Goal: Information Seeking & Learning: Learn about a topic

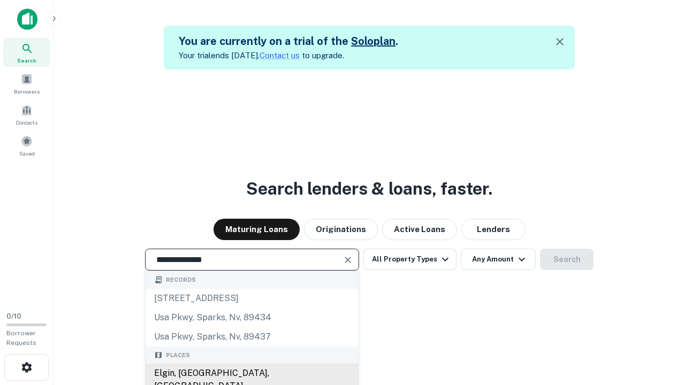
click at [251, 373] on div "Elgin, [GEOGRAPHIC_DATA], [GEOGRAPHIC_DATA]" at bounding box center [251, 380] width 213 height 32
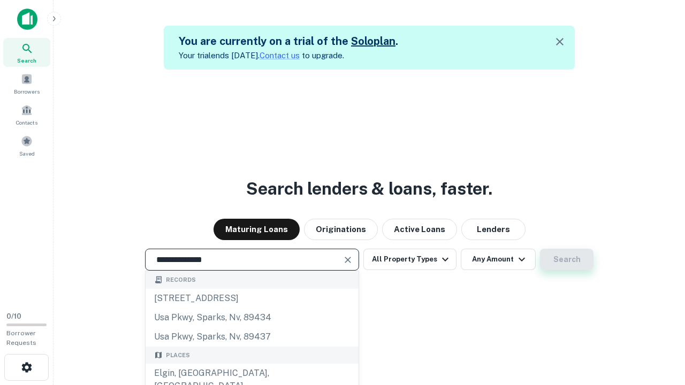
type input "**********"
click at [566, 259] on button "Search" at bounding box center [566, 259] width 53 height 21
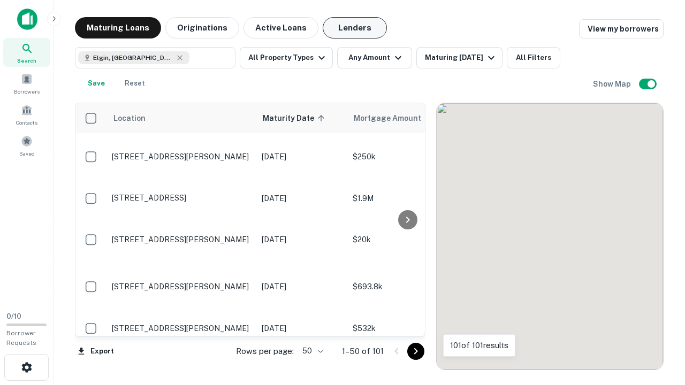
click at [355, 28] on button "Lenders" at bounding box center [354, 27] width 64 height 21
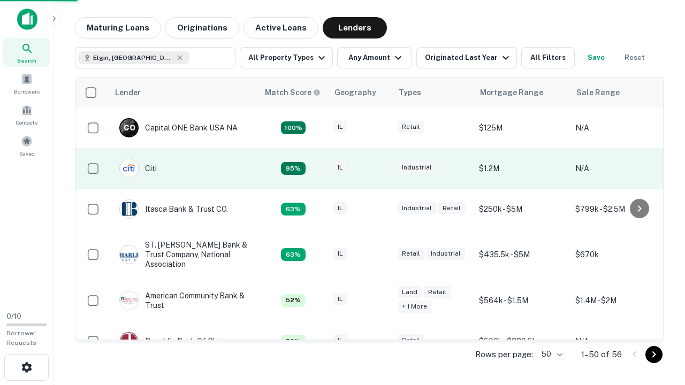
click at [380, 168] on div "IL" at bounding box center [359, 169] width 53 height 14
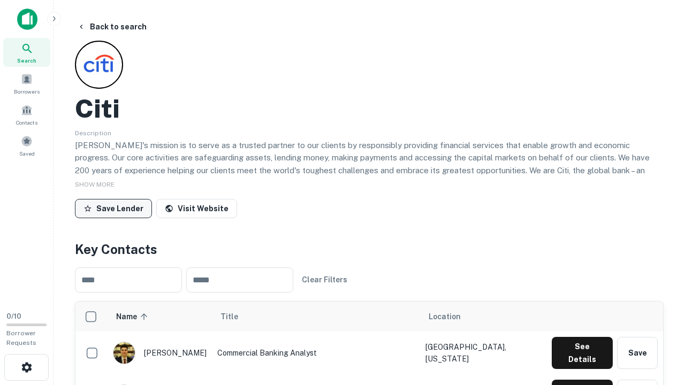
click at [113, 208] on button "Save Lender" at bounding box center [113, 208] width 77 height 19
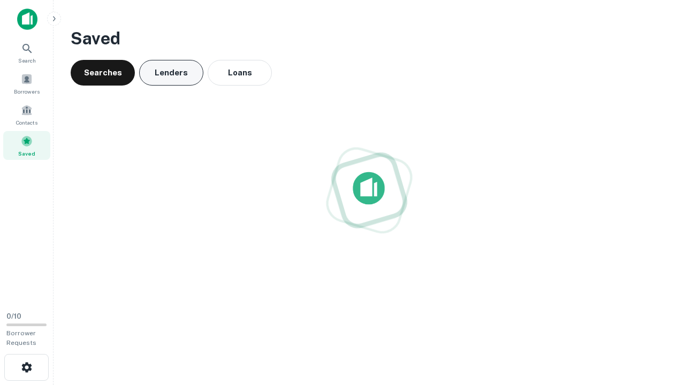
click at [171, 73] on button "Lenders" at bounding box center [171, 73] width 64 height 26
